Goal: Task Accomplishment & Management: Complete application form

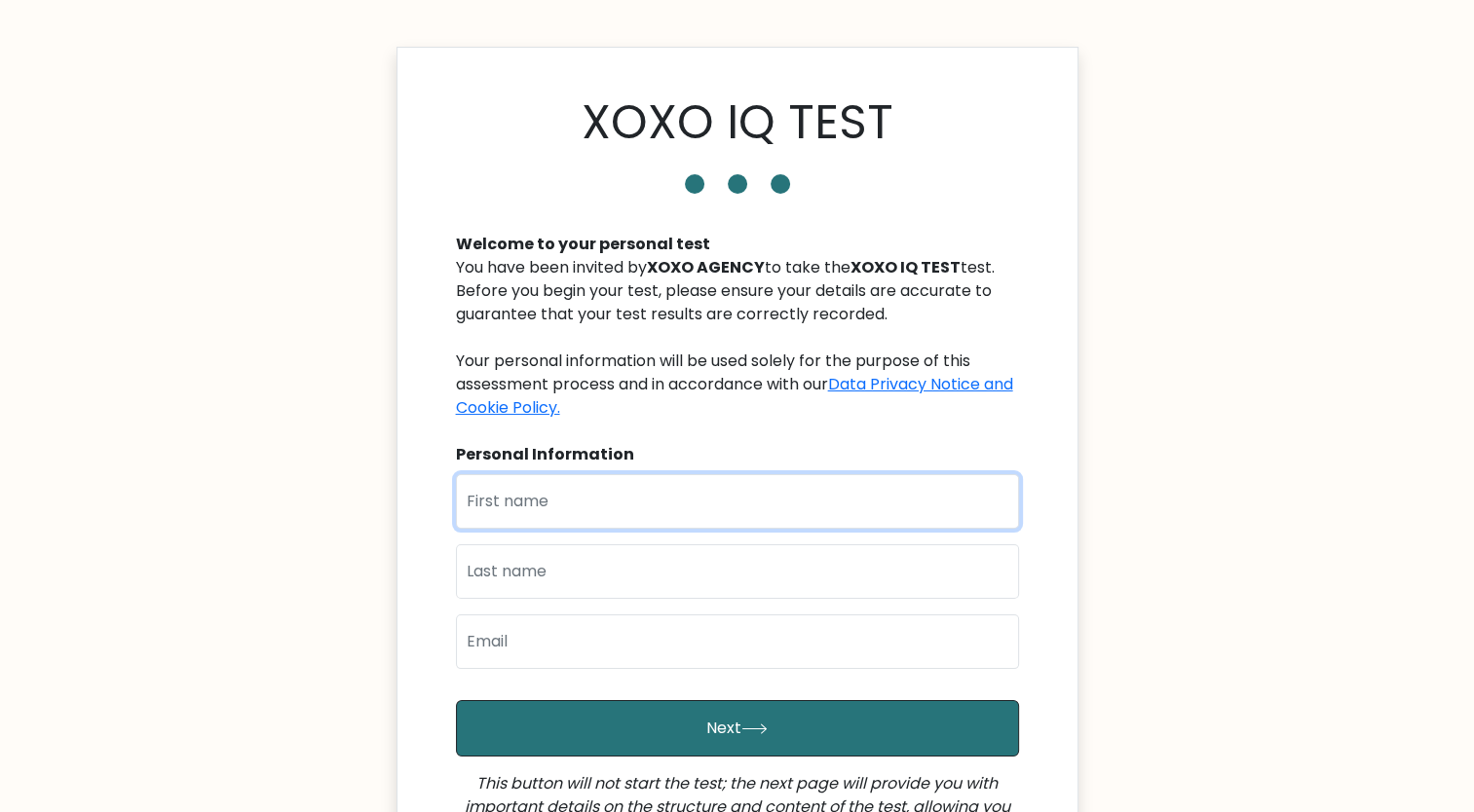
click at [698, 489] on input "text" at bounding box center [737, 501] width 564 height 55
type input "Angela Christine"
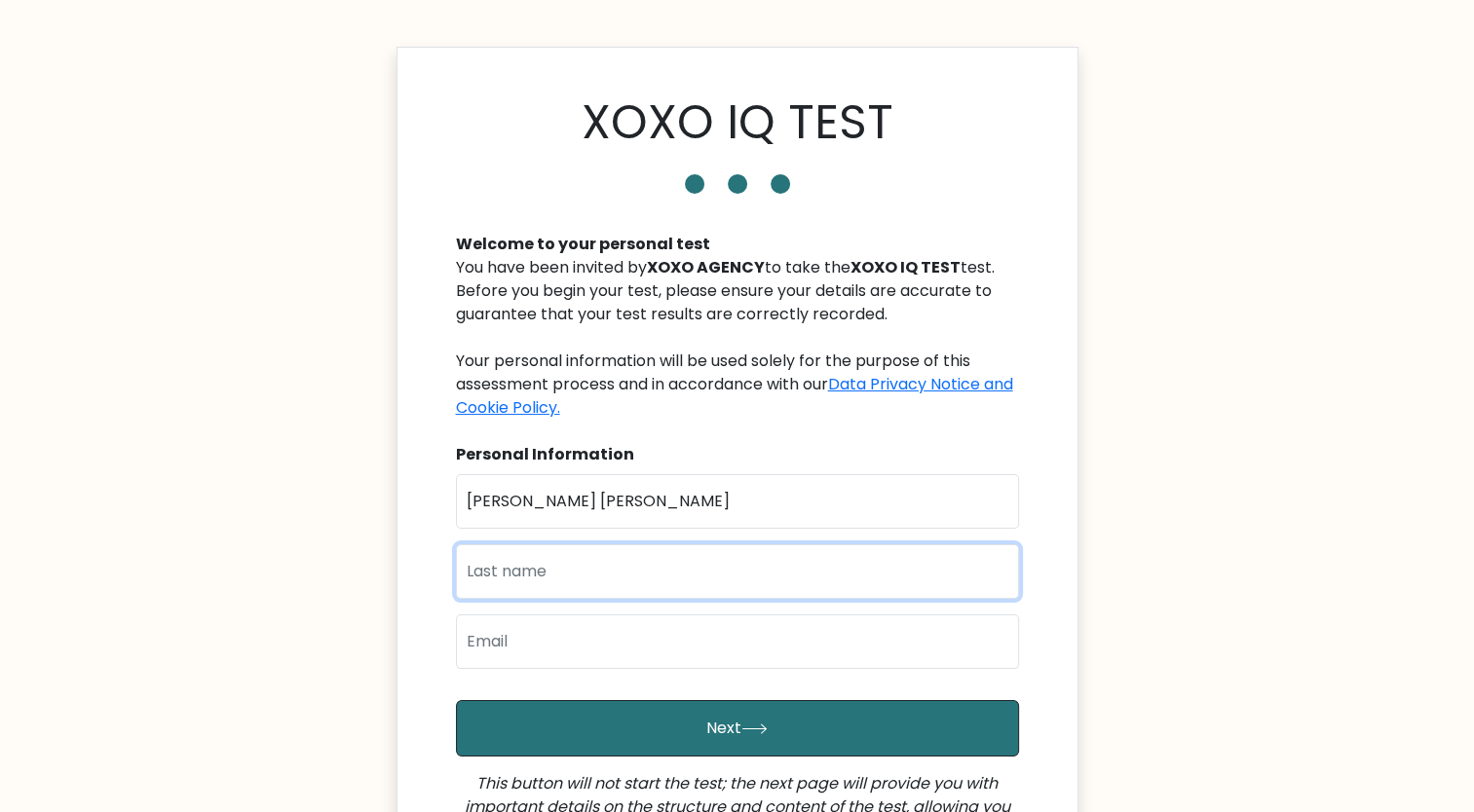
type input "Abayan"
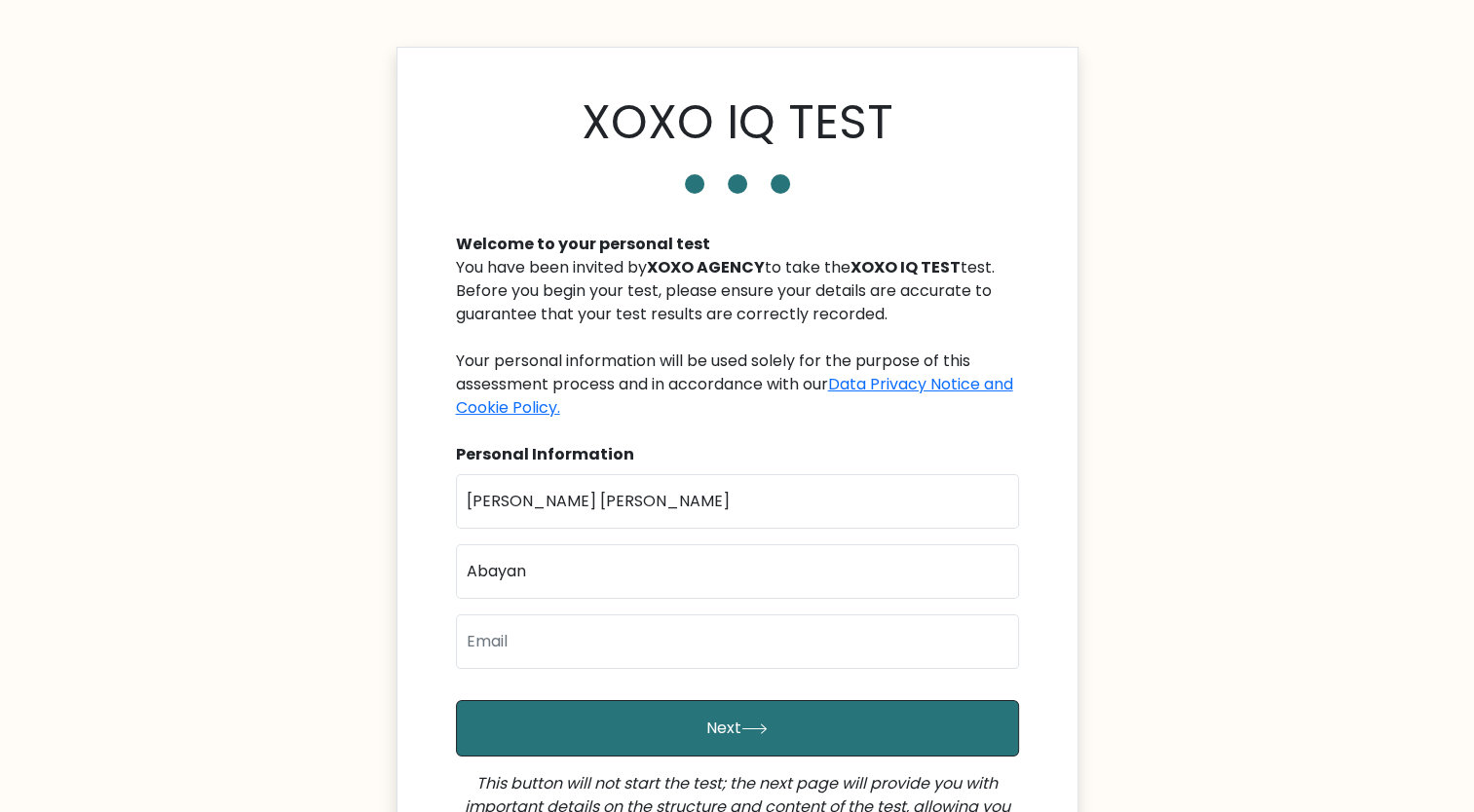
type input "angela.abayan24@gmail.com"
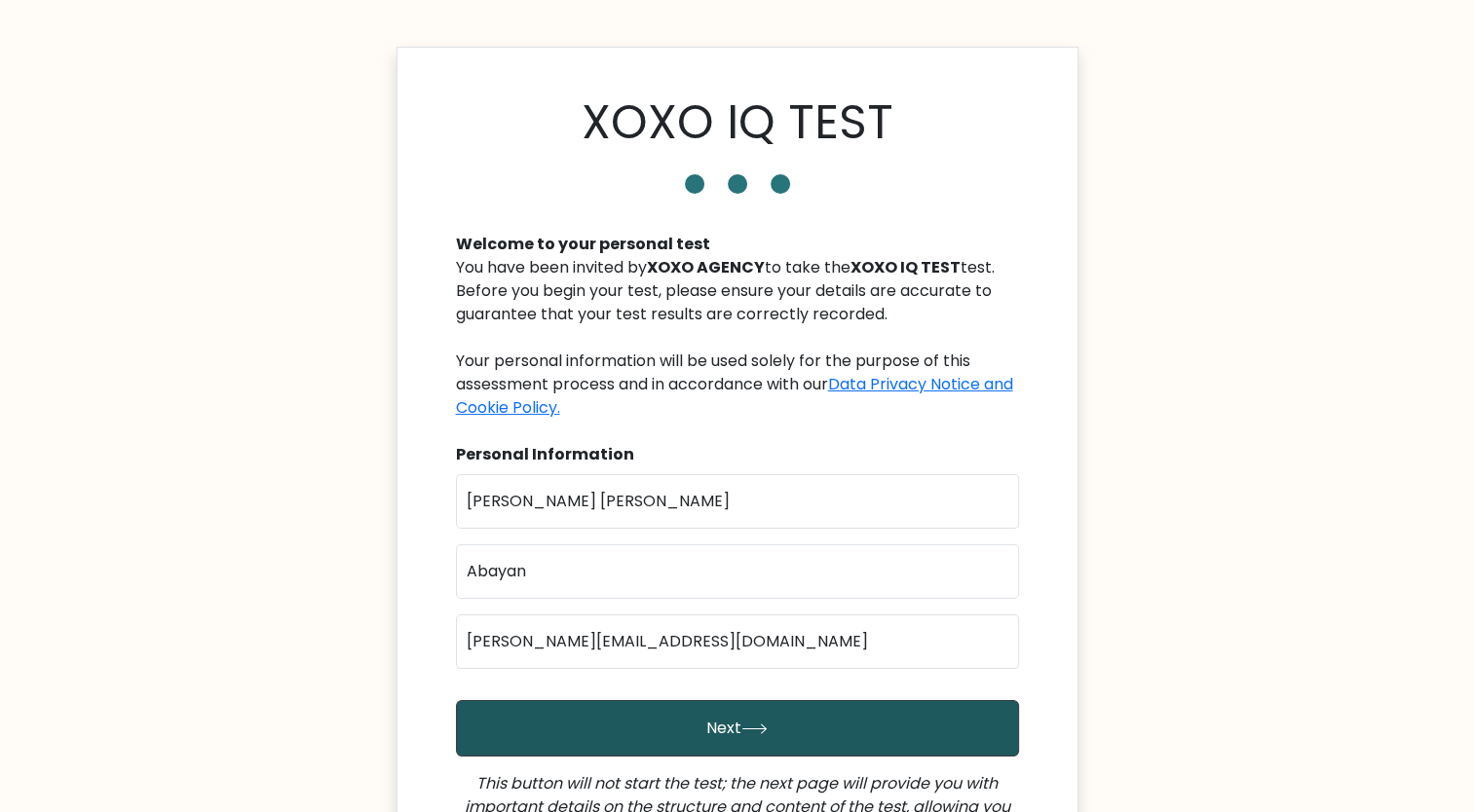
click at [743, 718] on button "Next" at bounding box center [737, 728] width 564 height 57
click at [699, 720] on button "Next" at bounding box center [737, 728] width 564 height 57
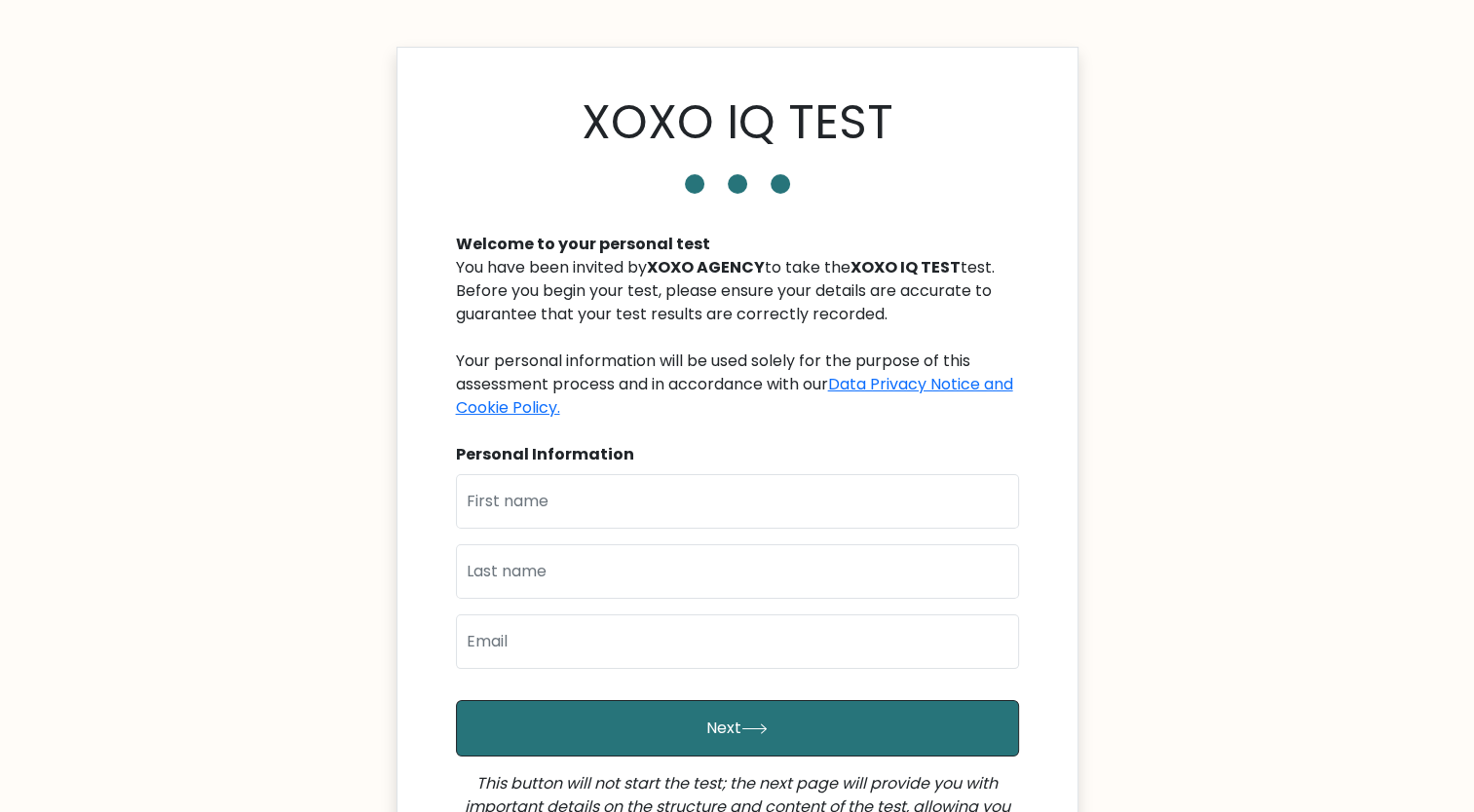
scroll to position [281, 0]
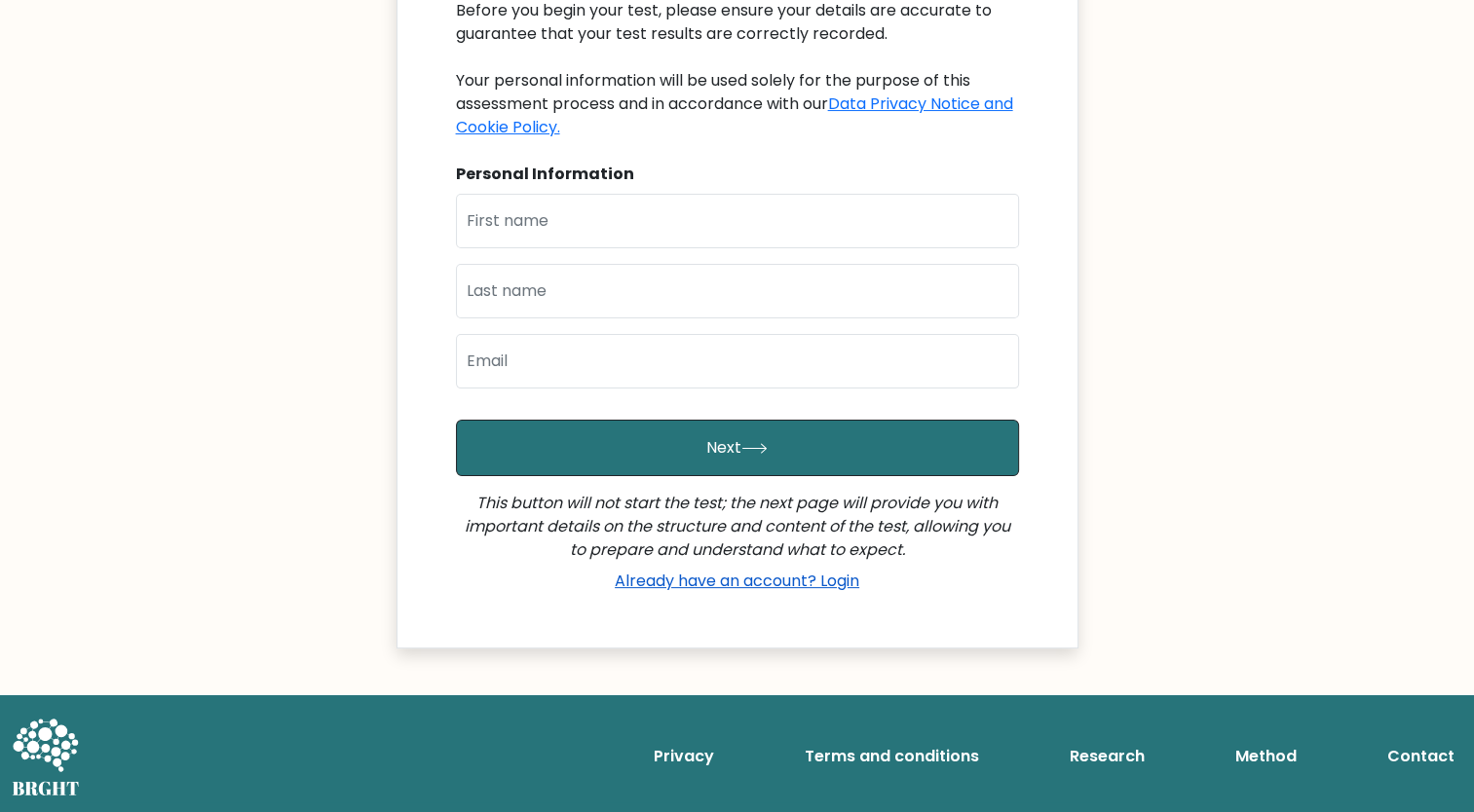
click at [807, 575] on link "Already have an account? Login" at bounding box center [737, 580] width 260 height 22
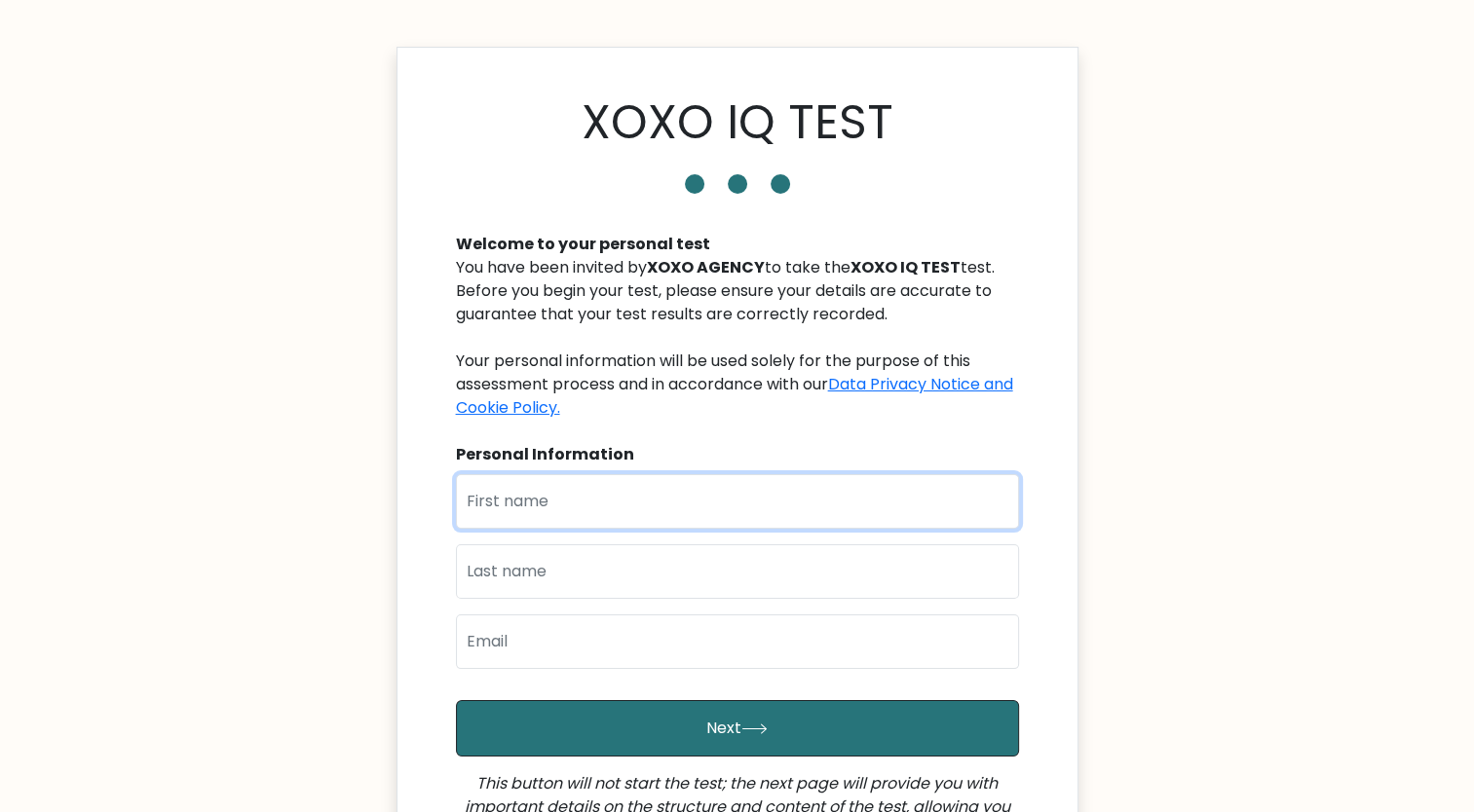
click at [698, 496] on input "text" at bounding box center [737, 501] width 564 height 55
type input "[PERSON_NAME] [PERSON_NAME]"
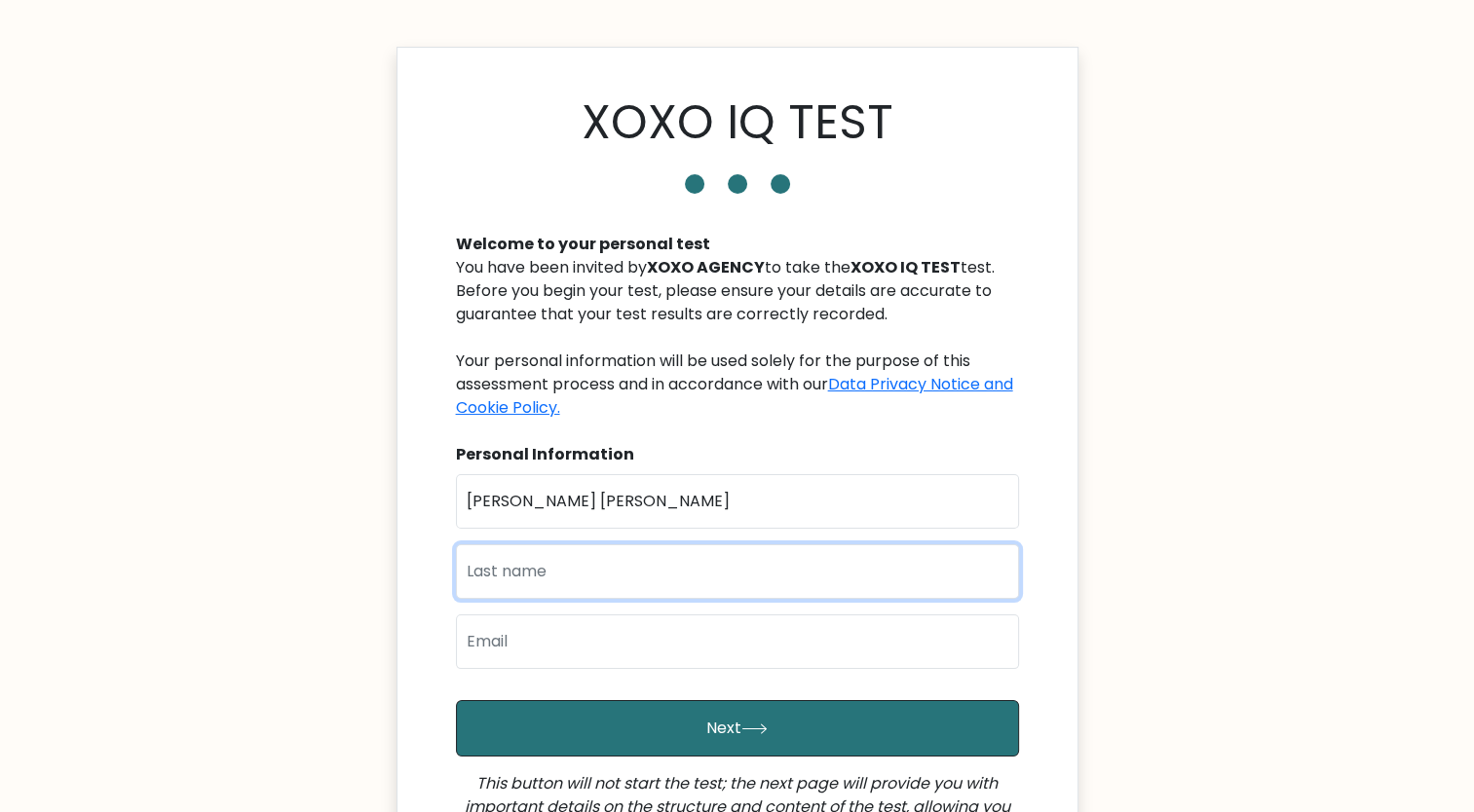
type input "Abayan"
type input "[PERSON_NAME][EMAIL_ADDRESS][DOMAIN_NAME]"
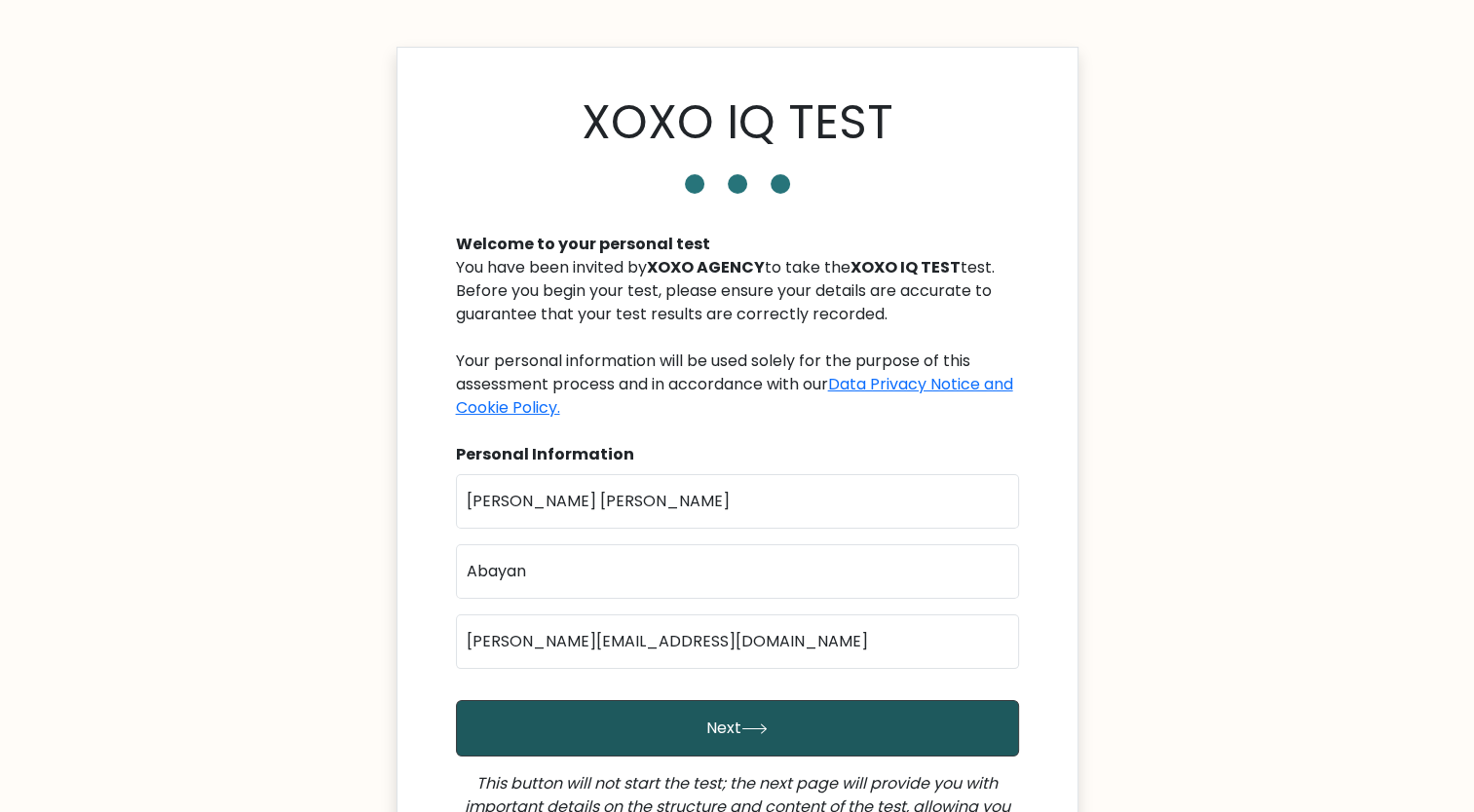
click at [729, 744] on button "Next" at bounding box center [737, 728] width 564 height 57
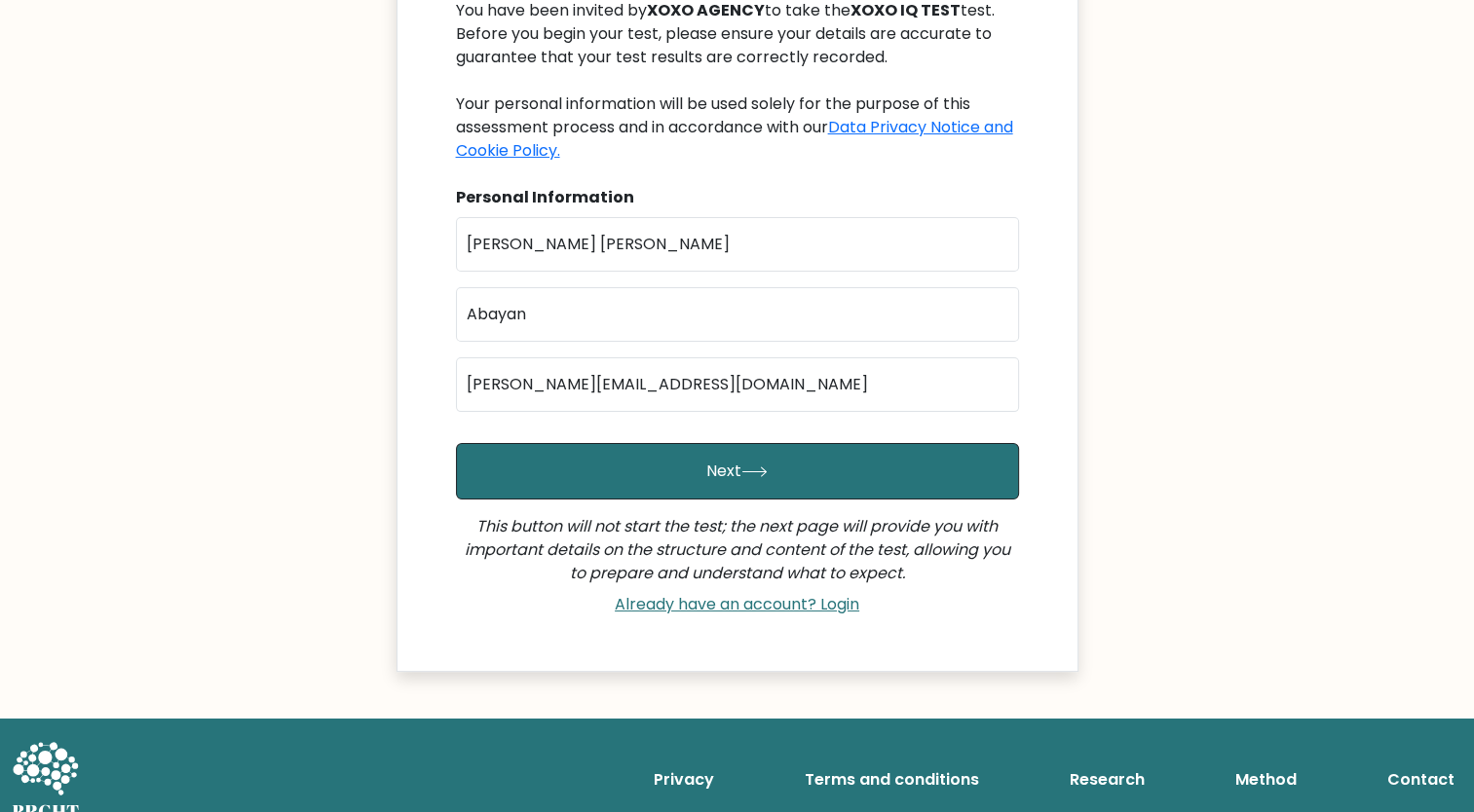
scroll to position [261, 0]
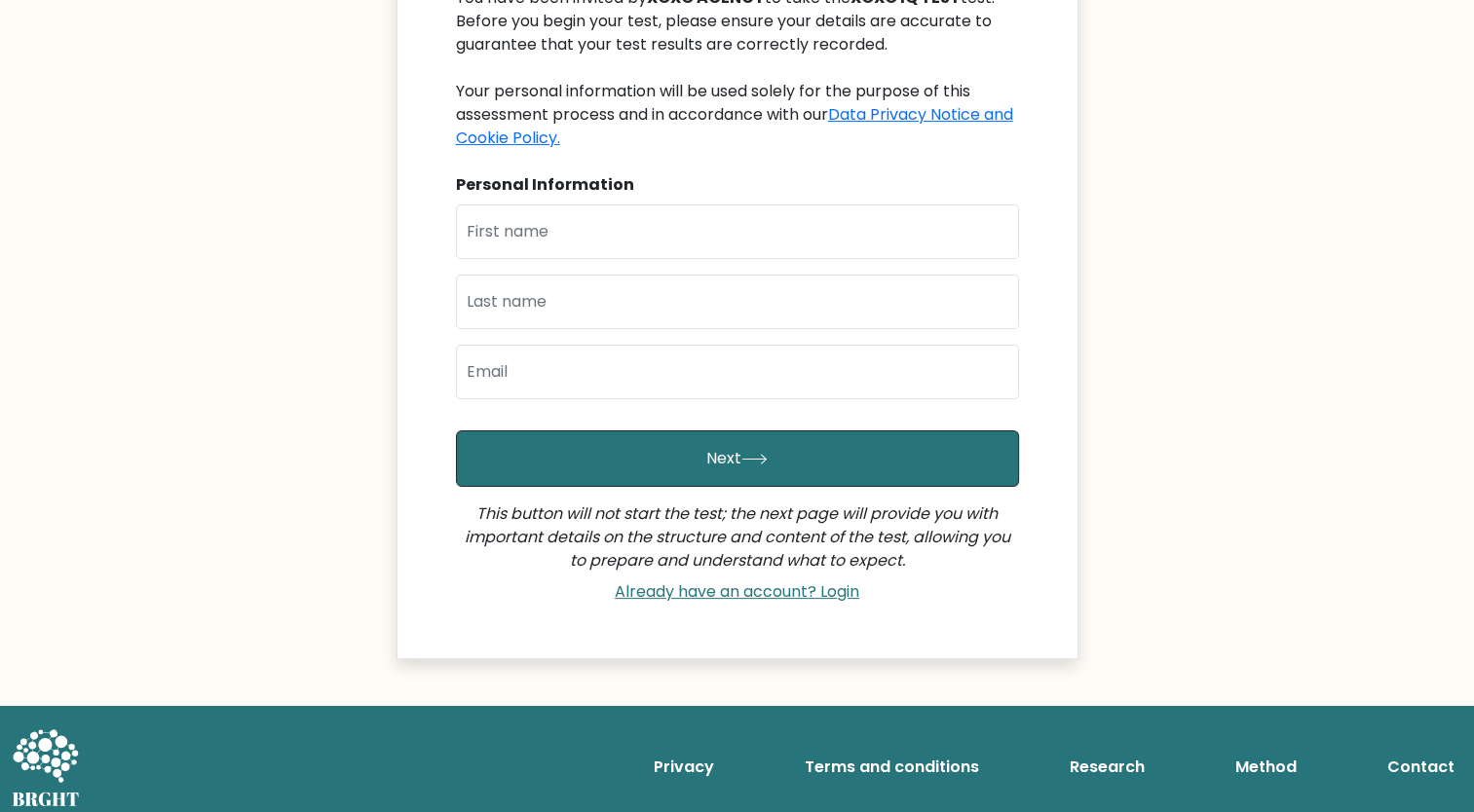
scroll to position [281, 0]
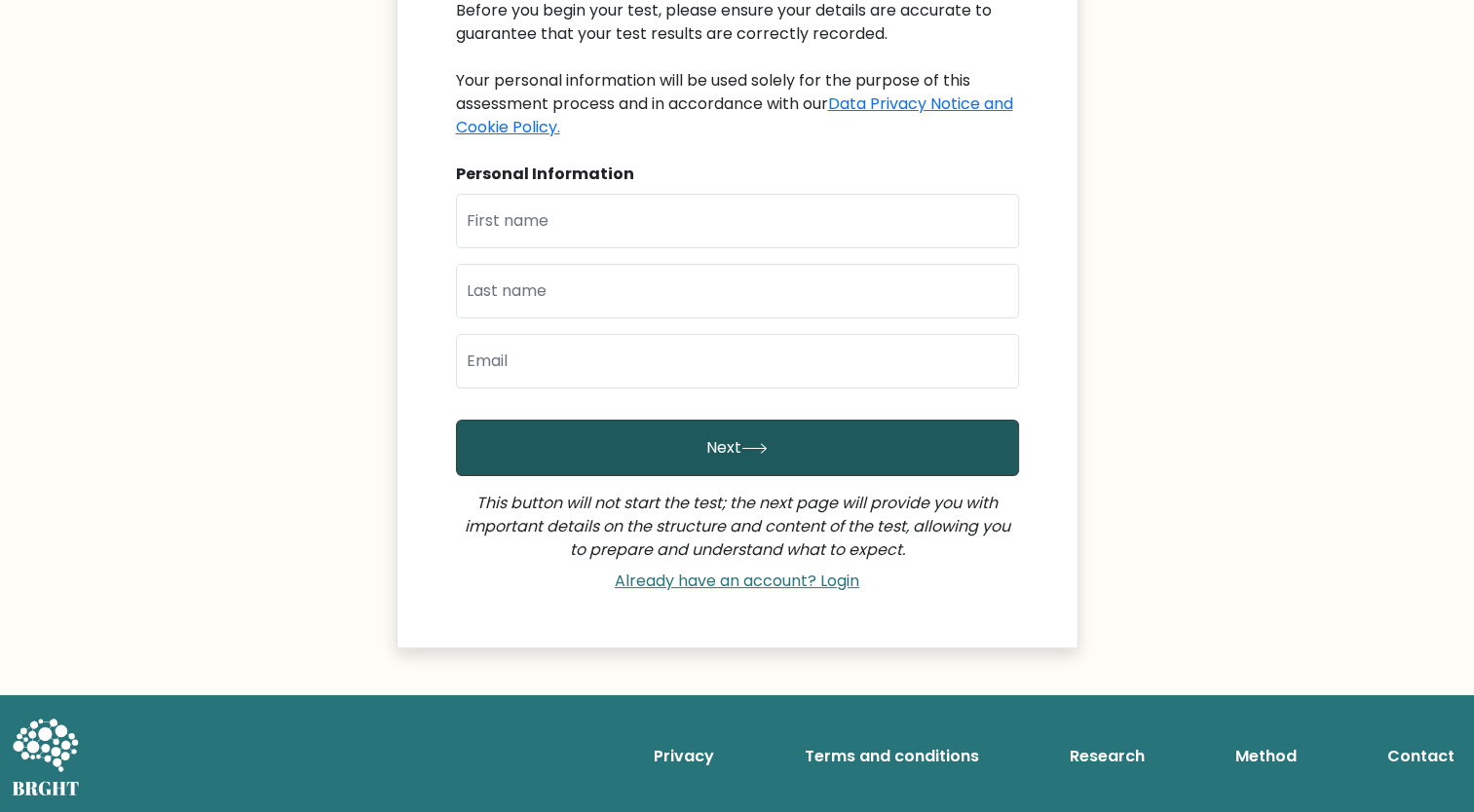
click at [783, 446] on button "Next" at bounding box center [737, 447] width 564 height 57
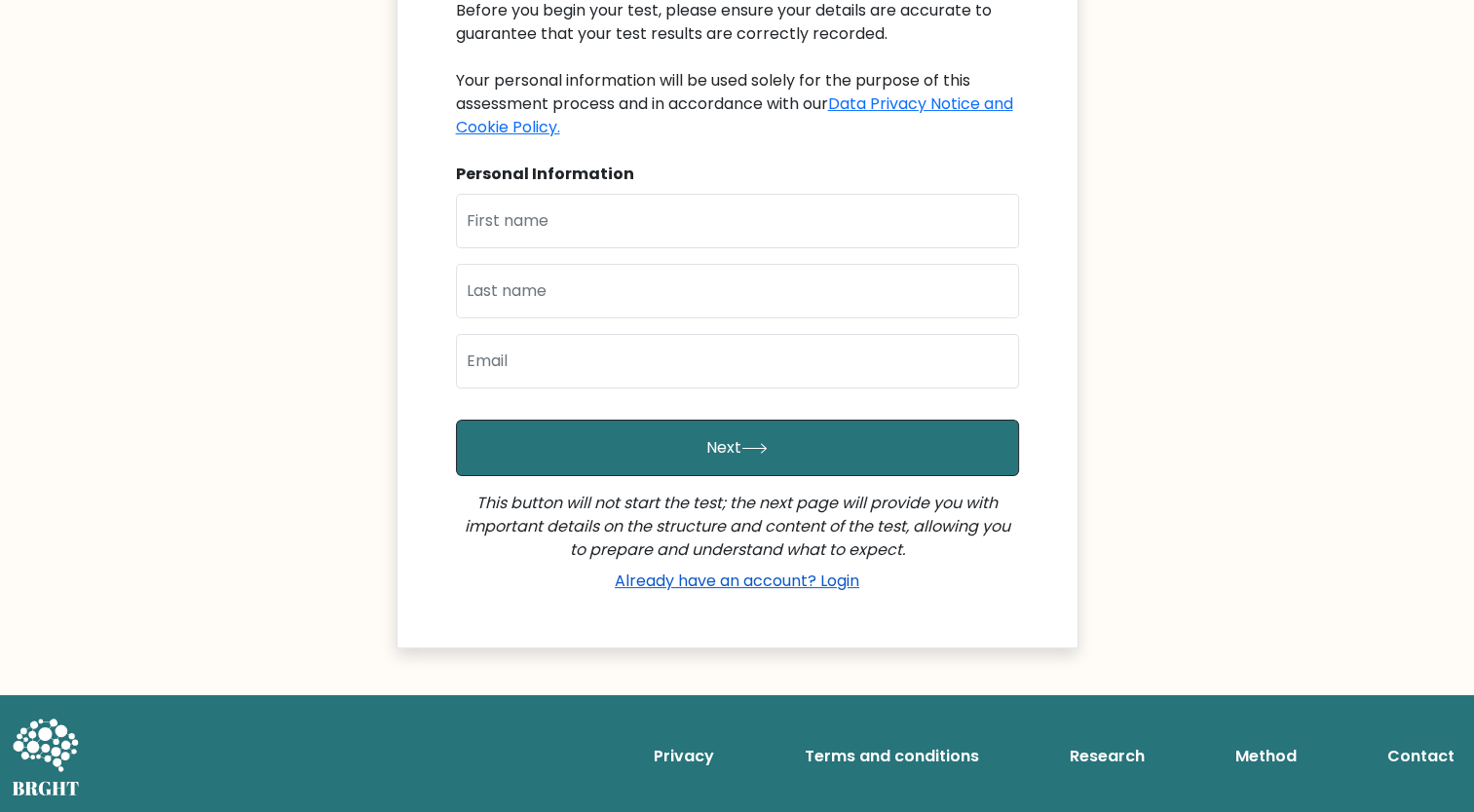
click at [769, 581] on link "Already have an account? Login" at bounding box center [737, 580] width 260 height 22
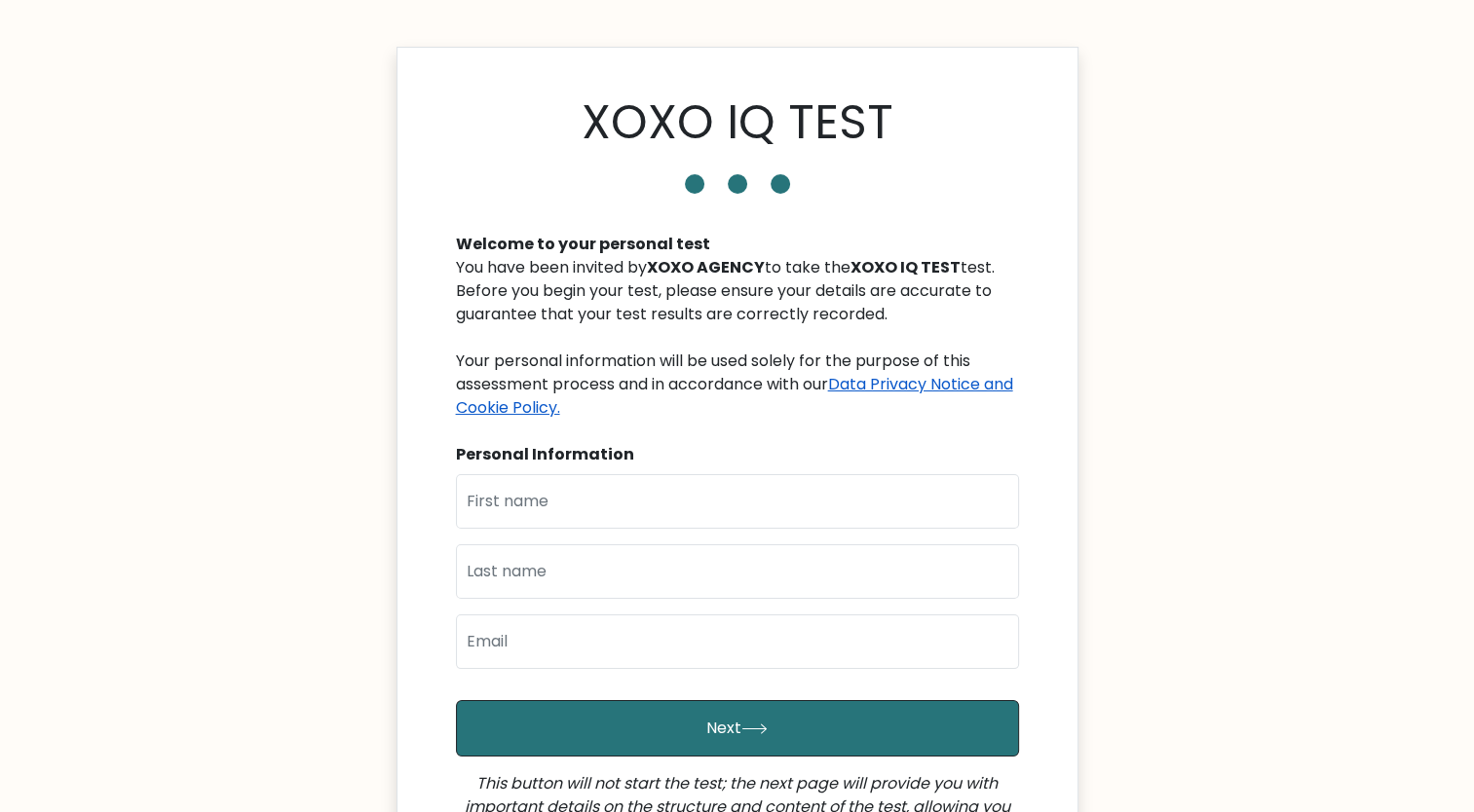
click at [940, 383] on link "Data Privacy Notice and Cookie Policy." at bounding box center [735, 396] width 558 height 46
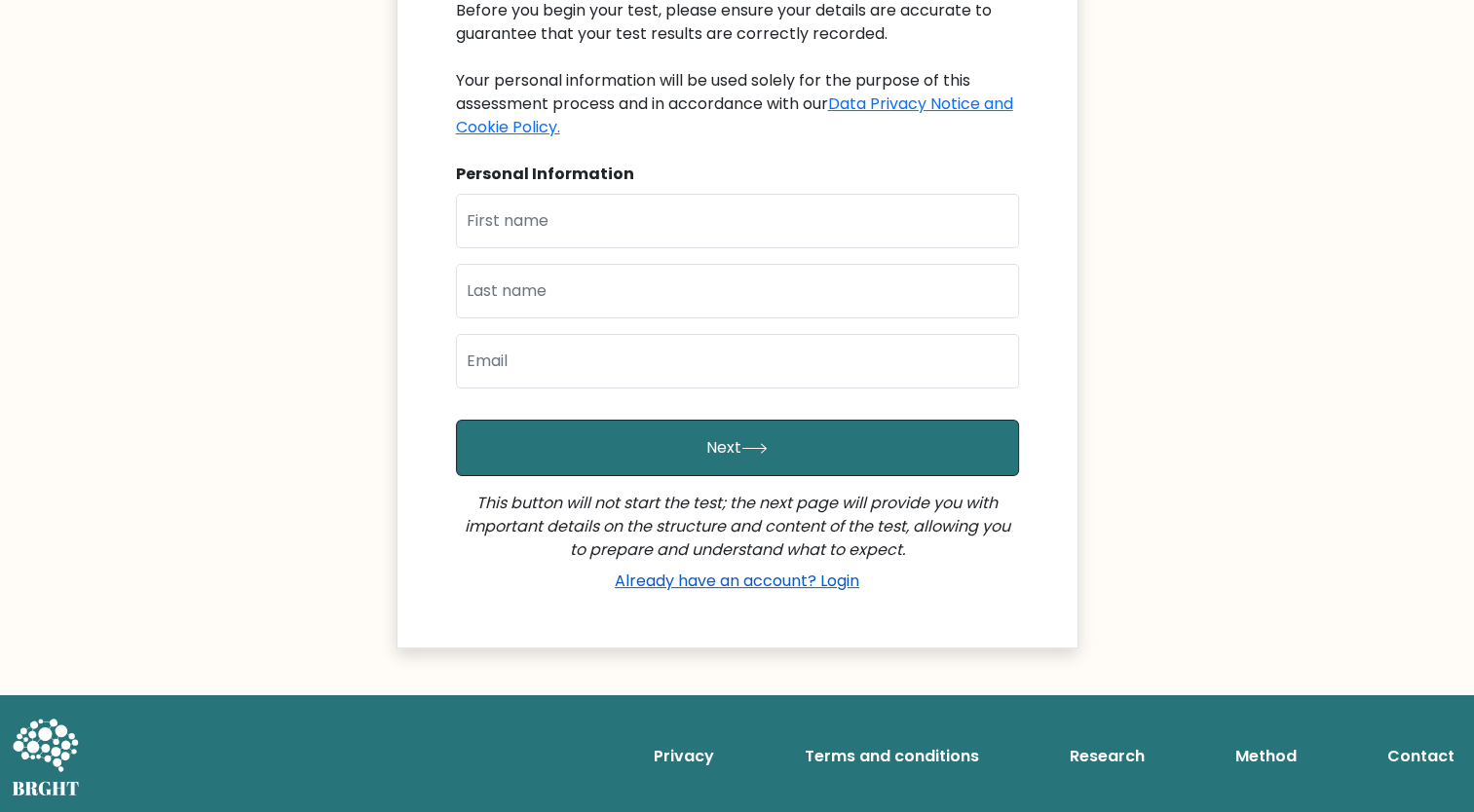
click at [783, 580] on link "Already have an account? Login" at bounding box center [737, 580] width 260 height 22
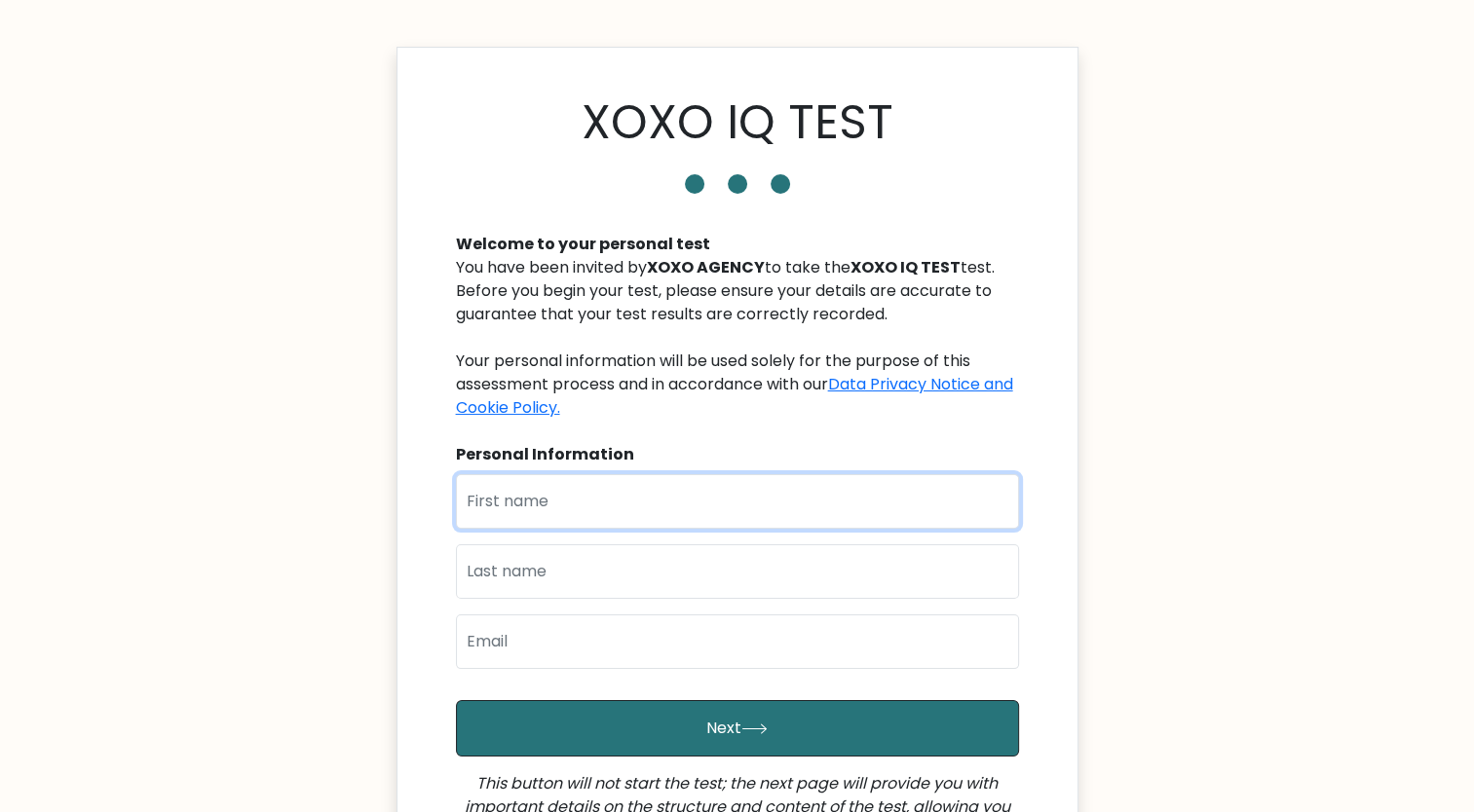
click at [585, 492] on input "text" at bounding box center [737, 501] width 564 height 55
type input "[PERSON_NAME] [PERSON_NAME]"
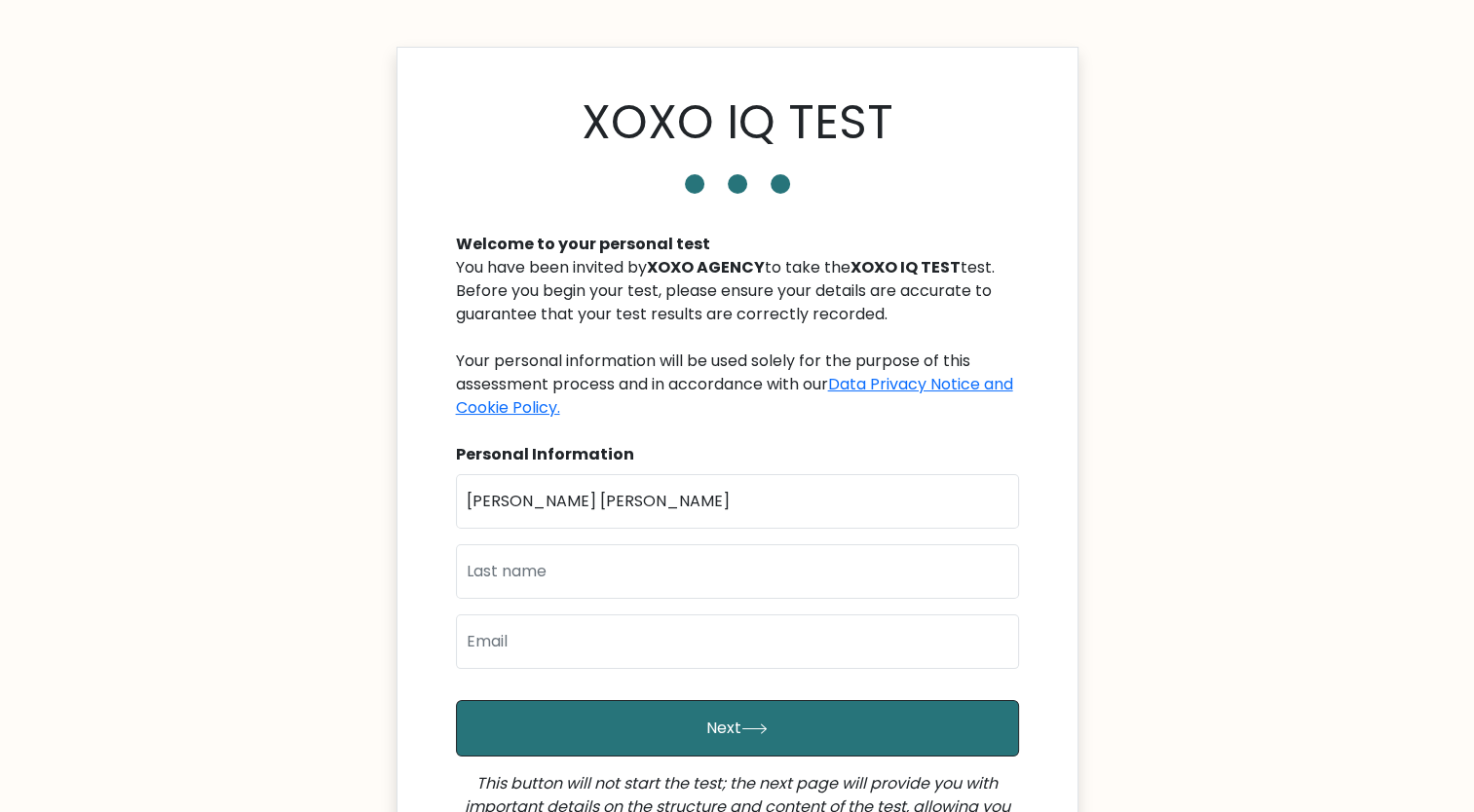
type input "Abayan"
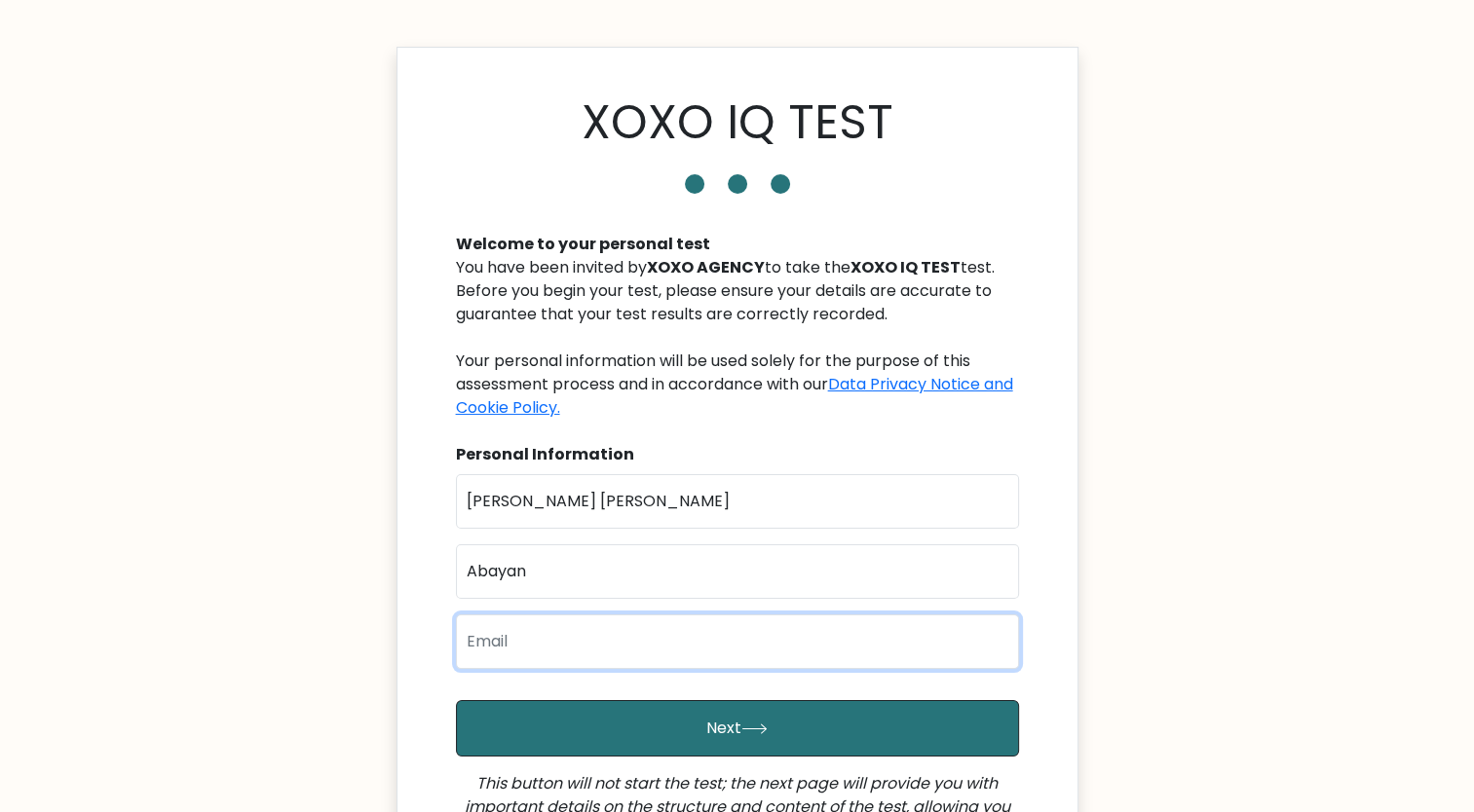
type input "[PERSON_NAME][EMAIL_ADDRESS][DOMAIN_NAME]"
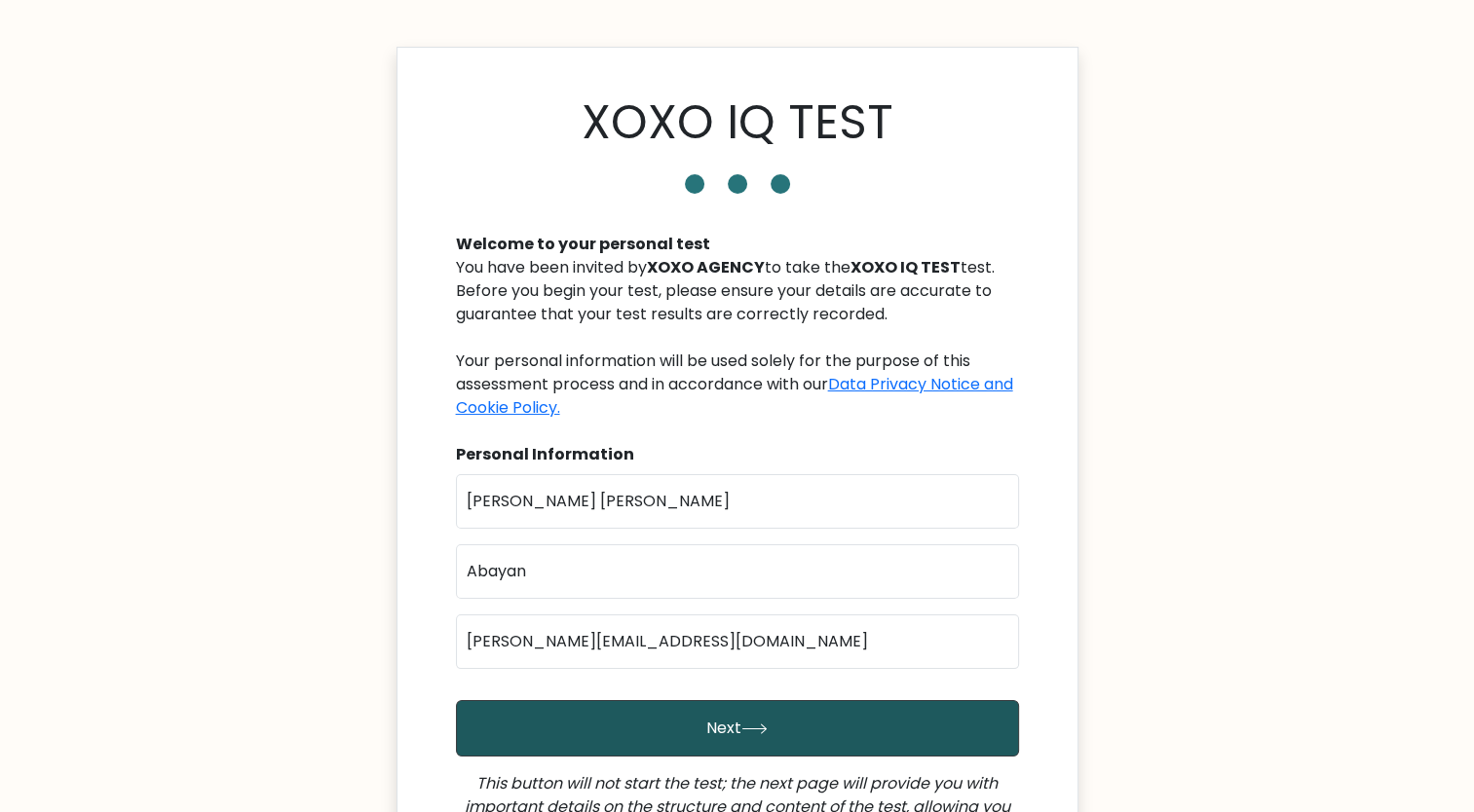
click at [671, 720] on button "Next" at bounding box center [737, 728] width 564 height 57
